Goal: Check status

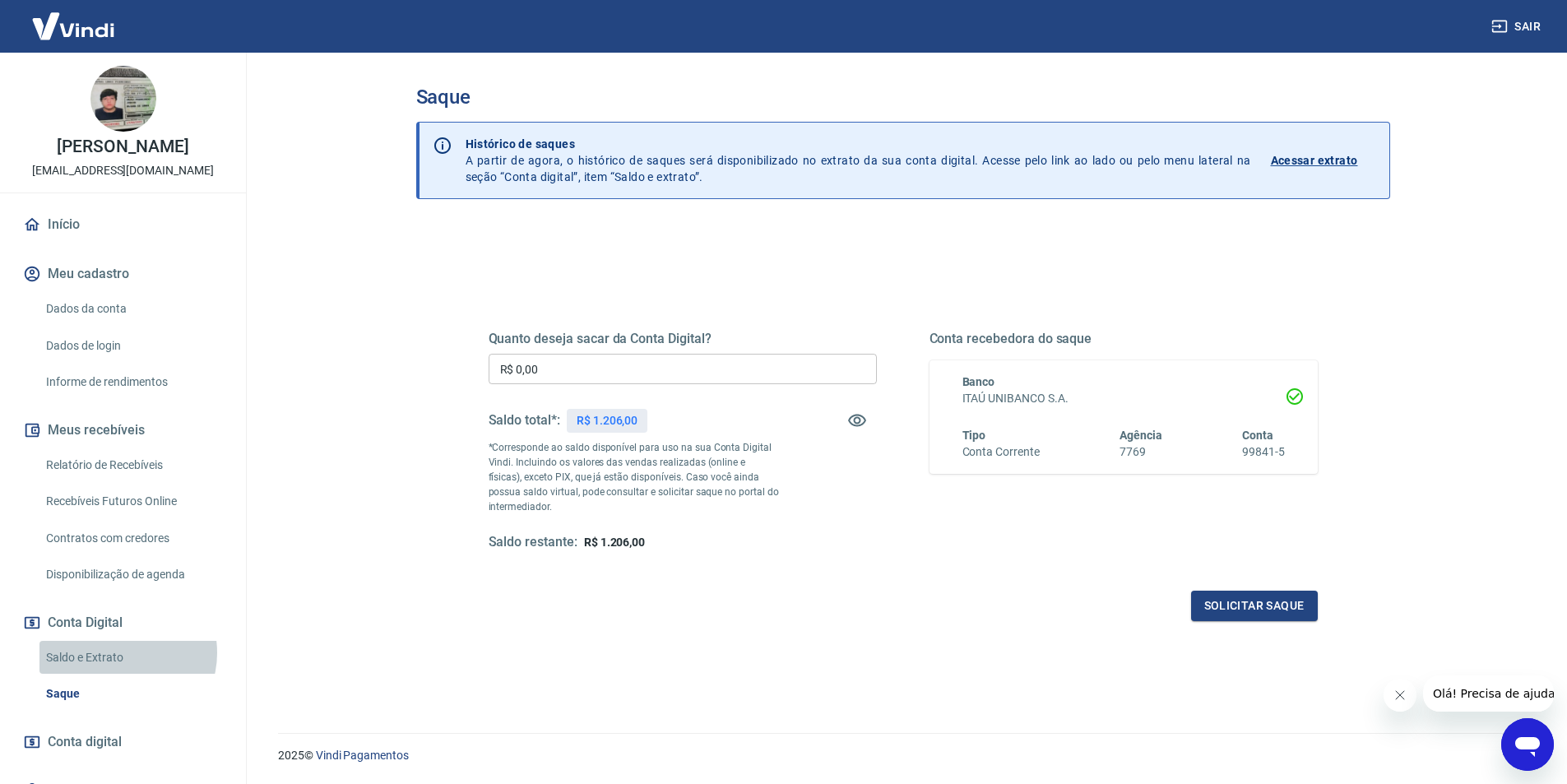
click at [123, 652] on link "Saldo e Extrato" at bounding box center [133, 657] width 186 height 34
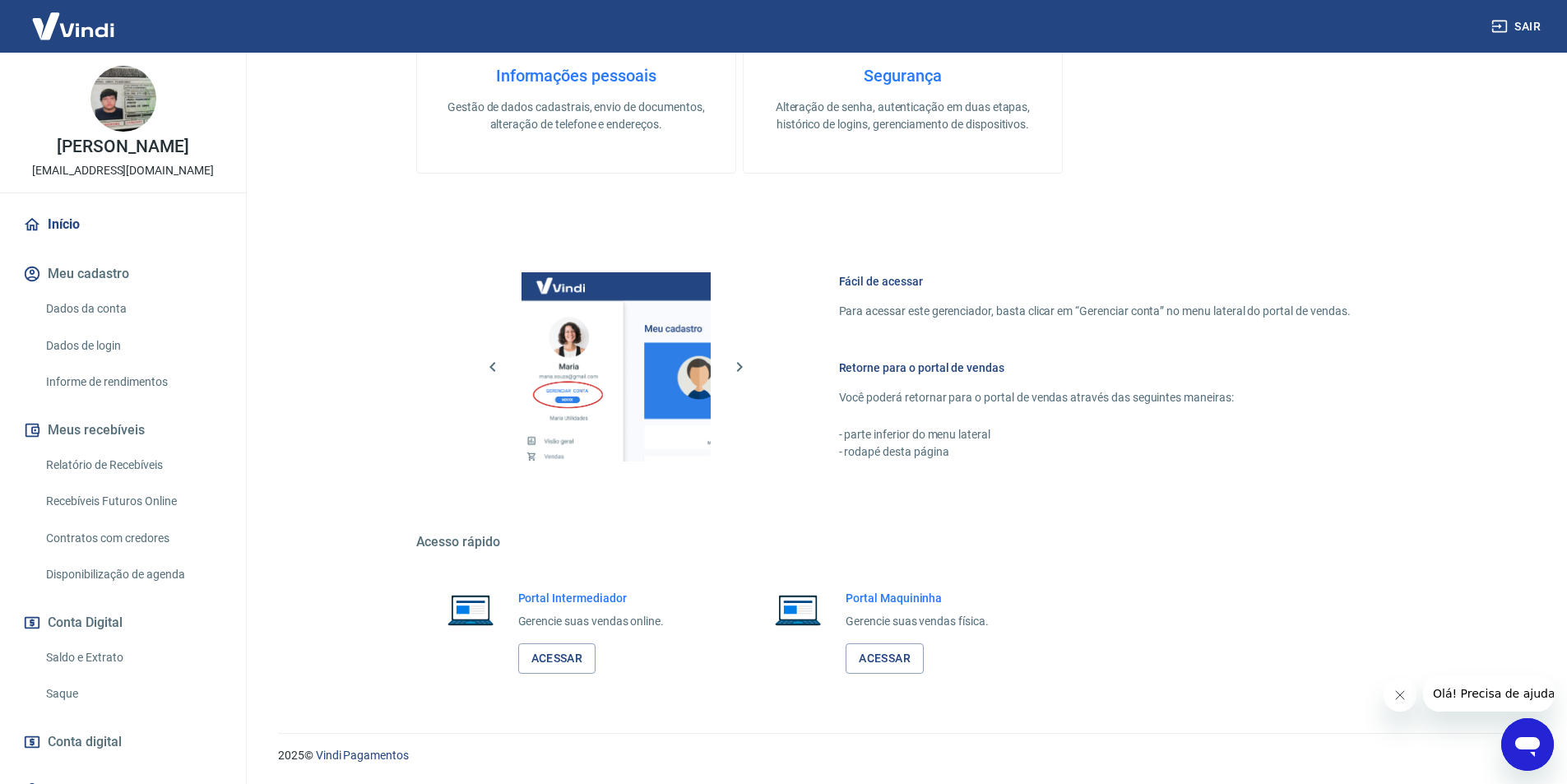
scroll to position [499, 0]
click at [82, 656] on link "Saldo e Extrato" at bounding box center [133, 657] width 186 height 34
